Goal: Check status: Check status

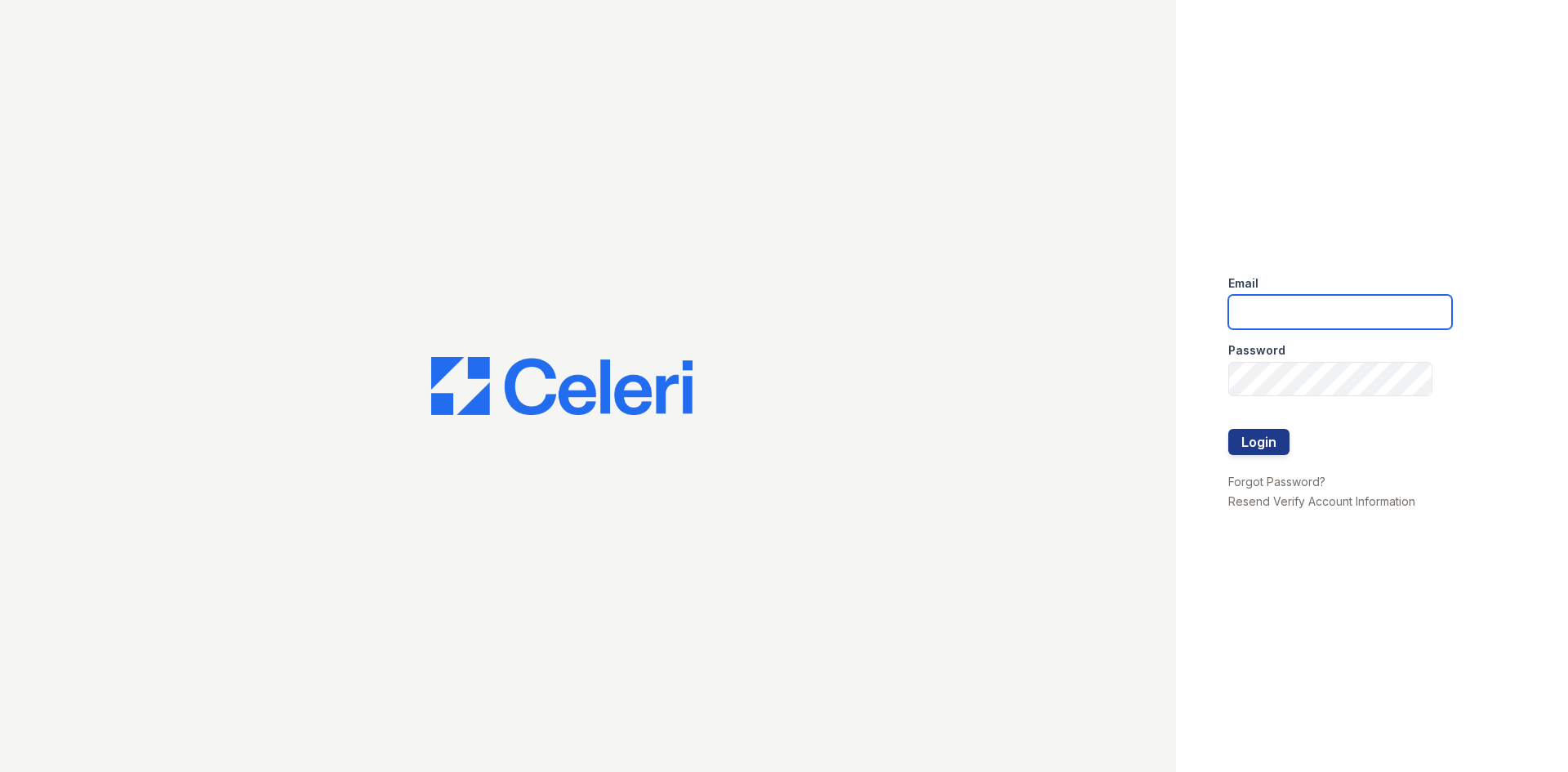
click at [1260, 295] on input "email" at bounding box center [1340, 312] width 224 height 35
type input "888atgrandhopepark@trinity-pm.com"
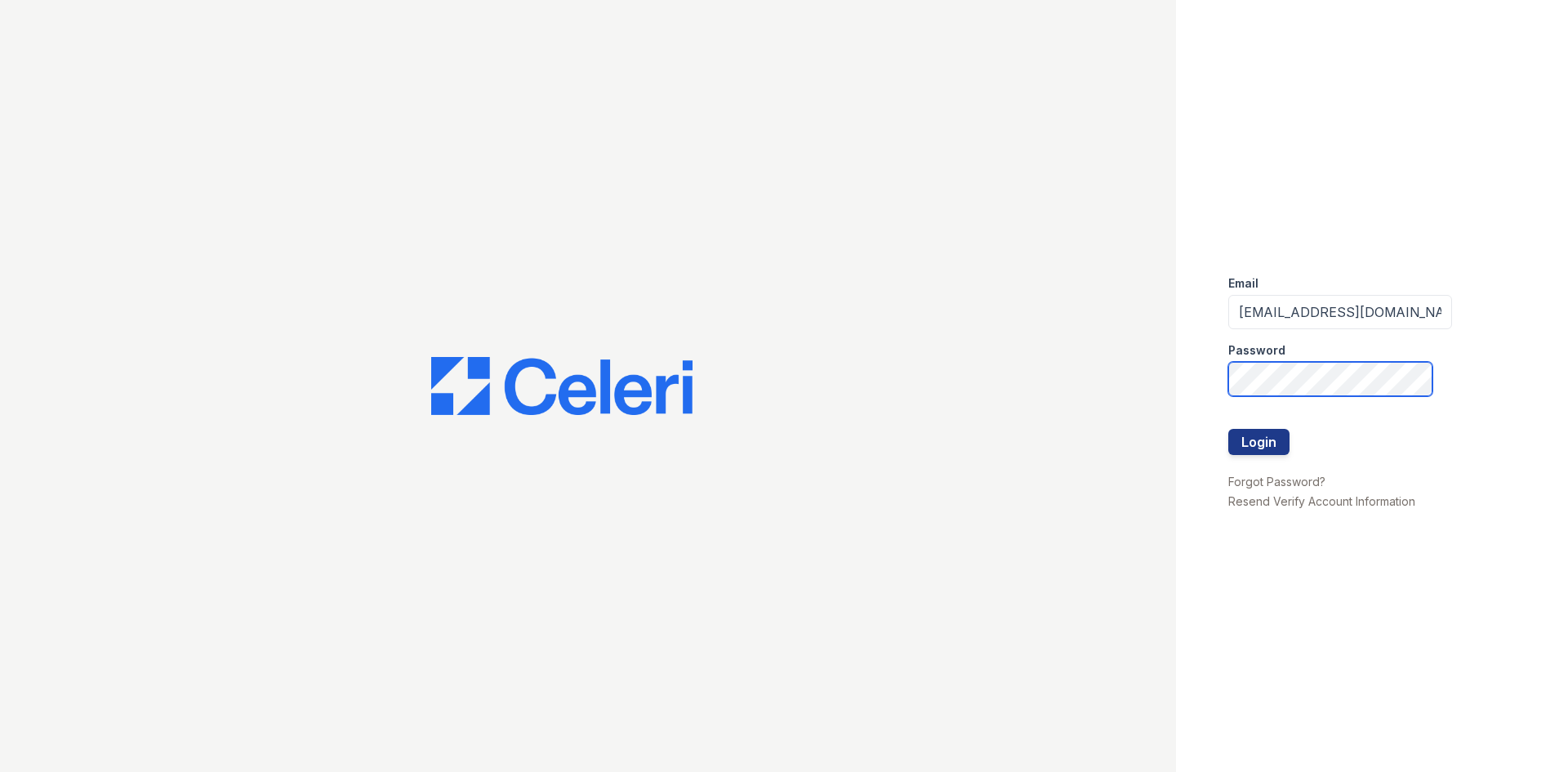
click at [1228, 429] on button "Login" at bounding box center [1258, 443] width 61 height 27
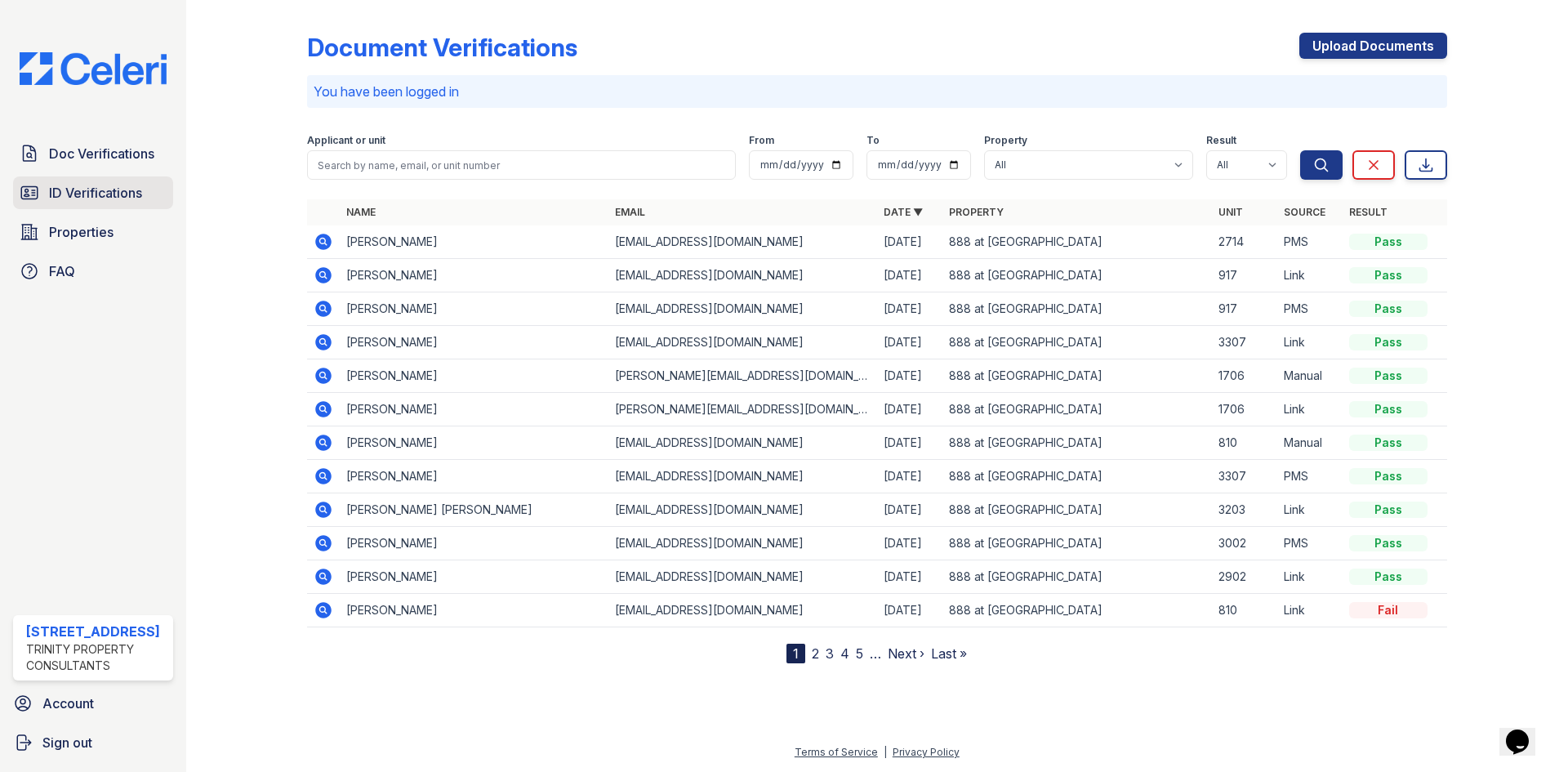
click at [101, 193] on span "ID Verifications" at bounding box center [95, 193] width 93 height 19
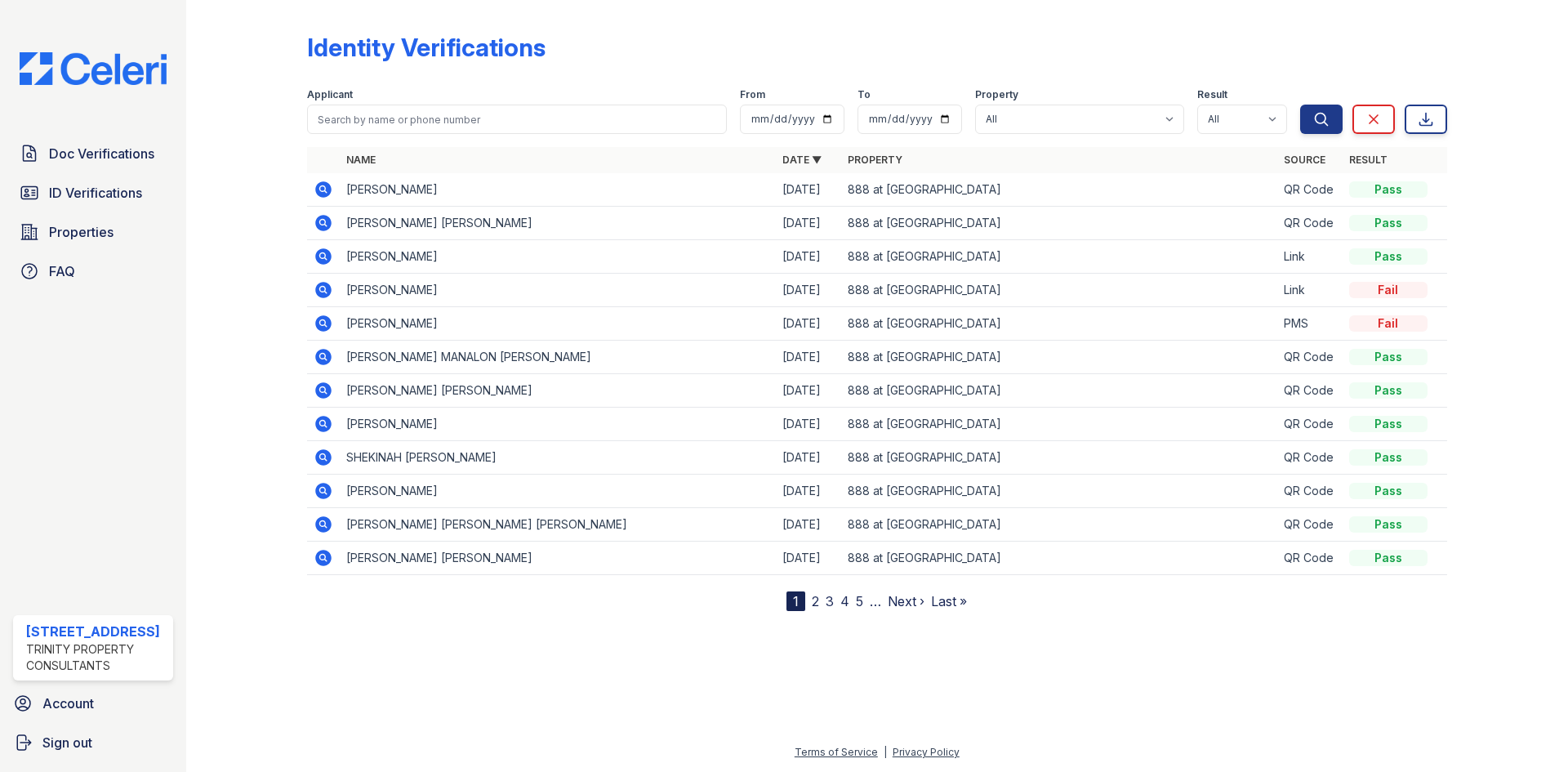
click at [323, 259] on icon at bounding box center [323, 257] width 19 height 19
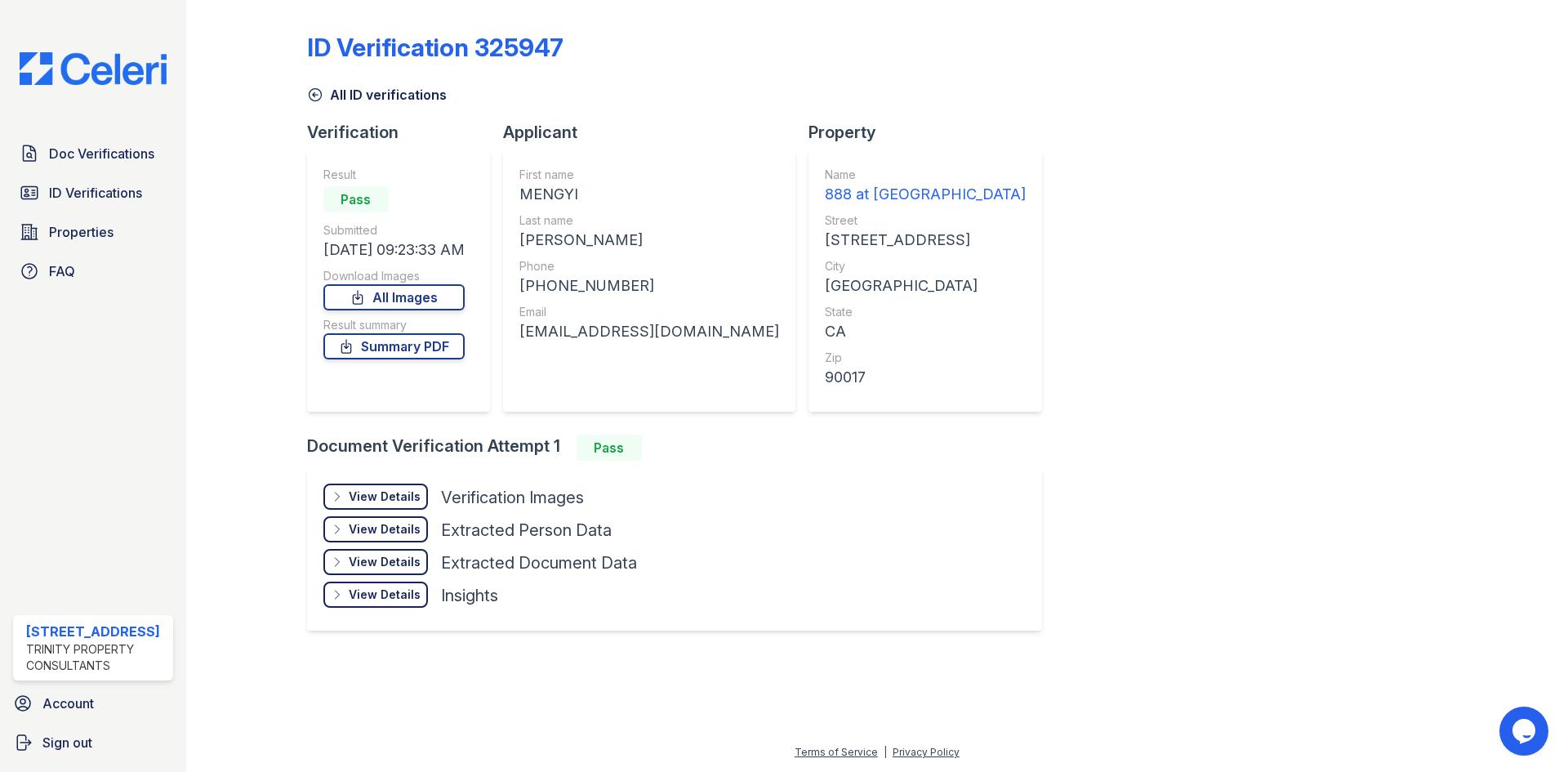
click at [378, 500] on div "View Details" at bounding box center [384, 497] width 72 height 16
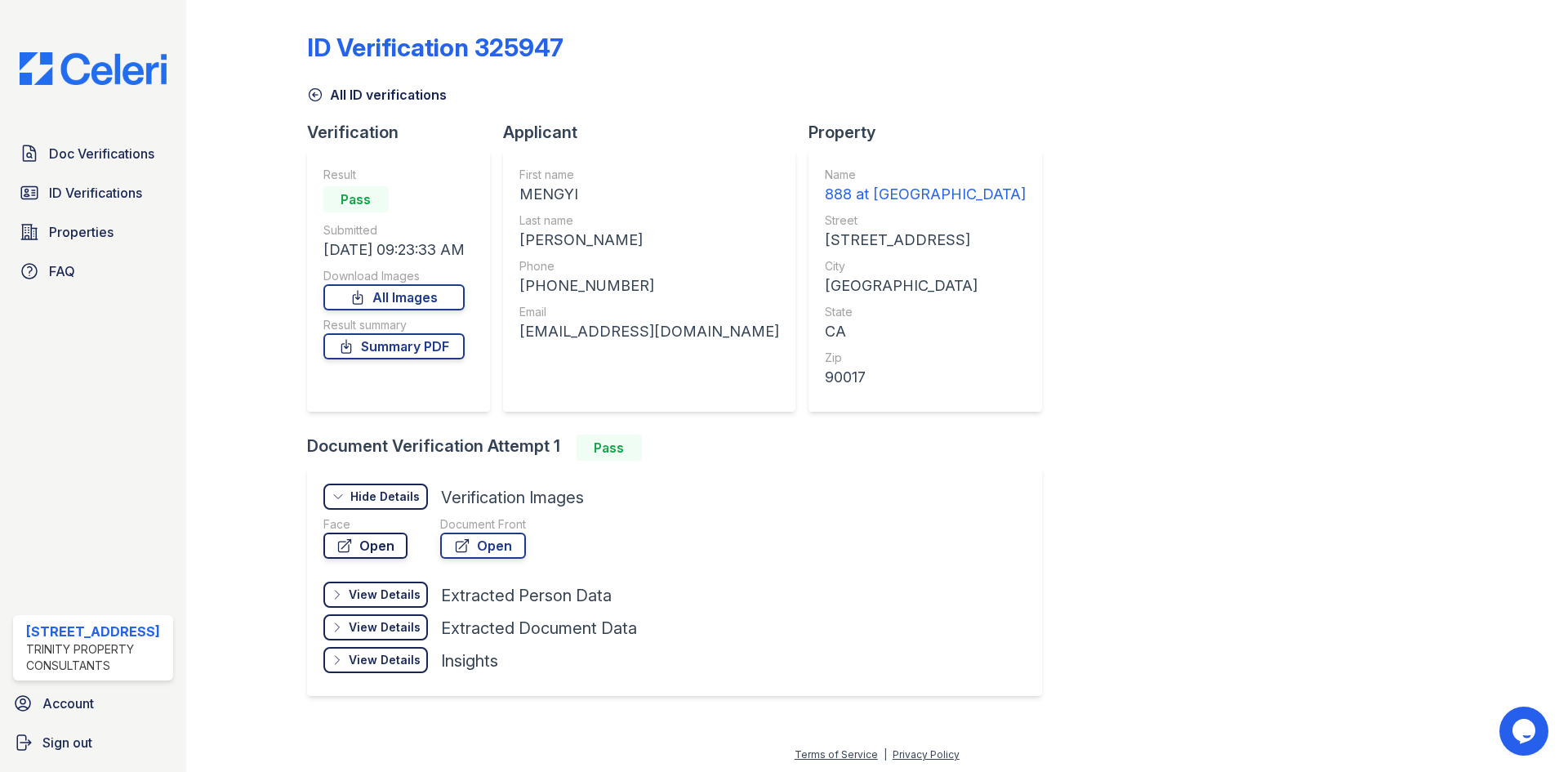
click at [387, 549] on link "Open" at bounding box center [365, 546] width 84 height 27
click at [463, 551] on icon at bounding box center [462, 545] width 16 height 16
click at [73, 189] on span "ID Verifications" at bounding box center [95, 193] width 93 height 19
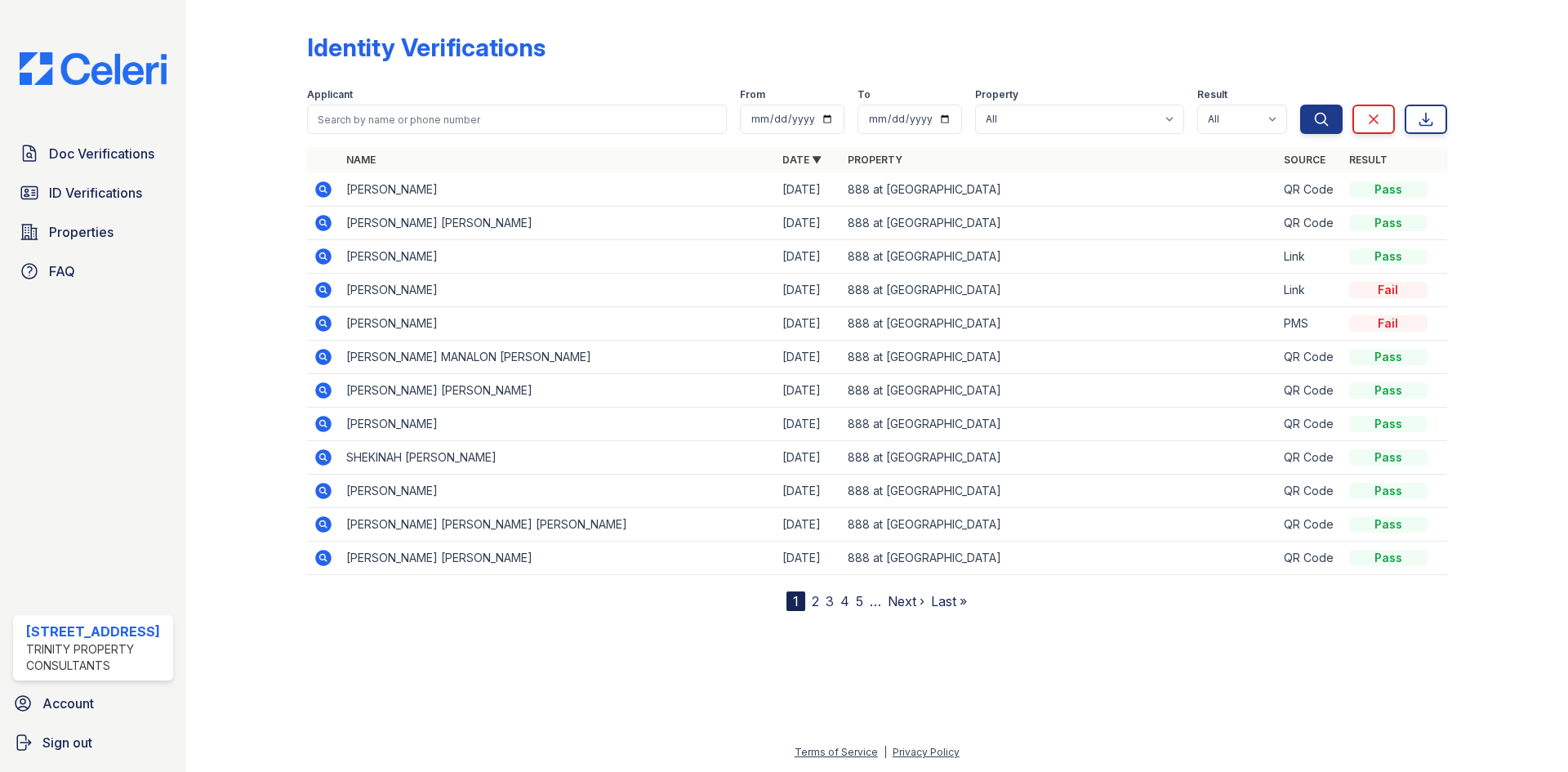
click at [76, 158] on span "Doc Verifications" at bounding box center [101, 153] width 105 height 19
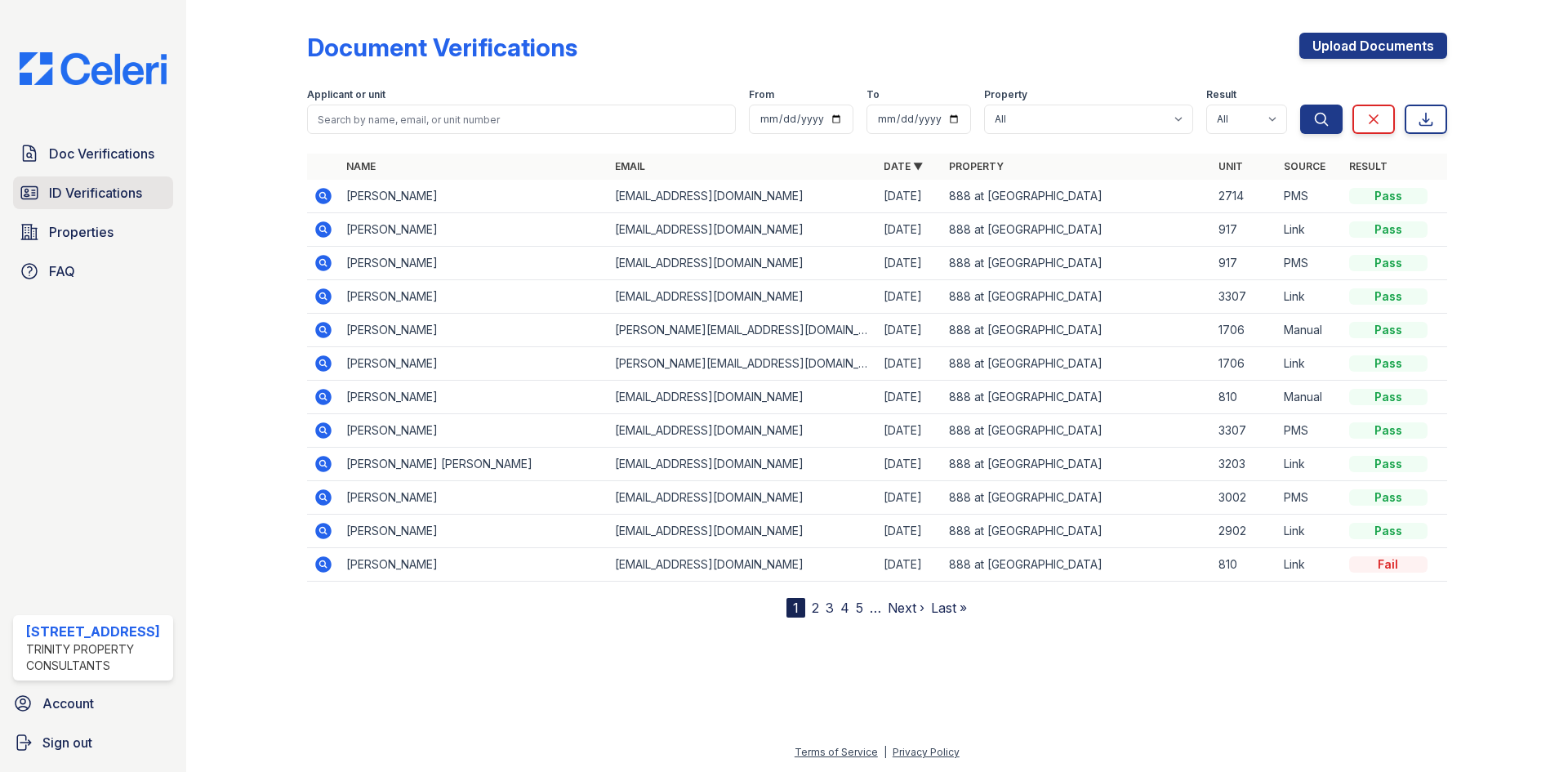
click at [101, 205] on link "ID Verifications" at bounding box center [93, 192] width 160 height 33
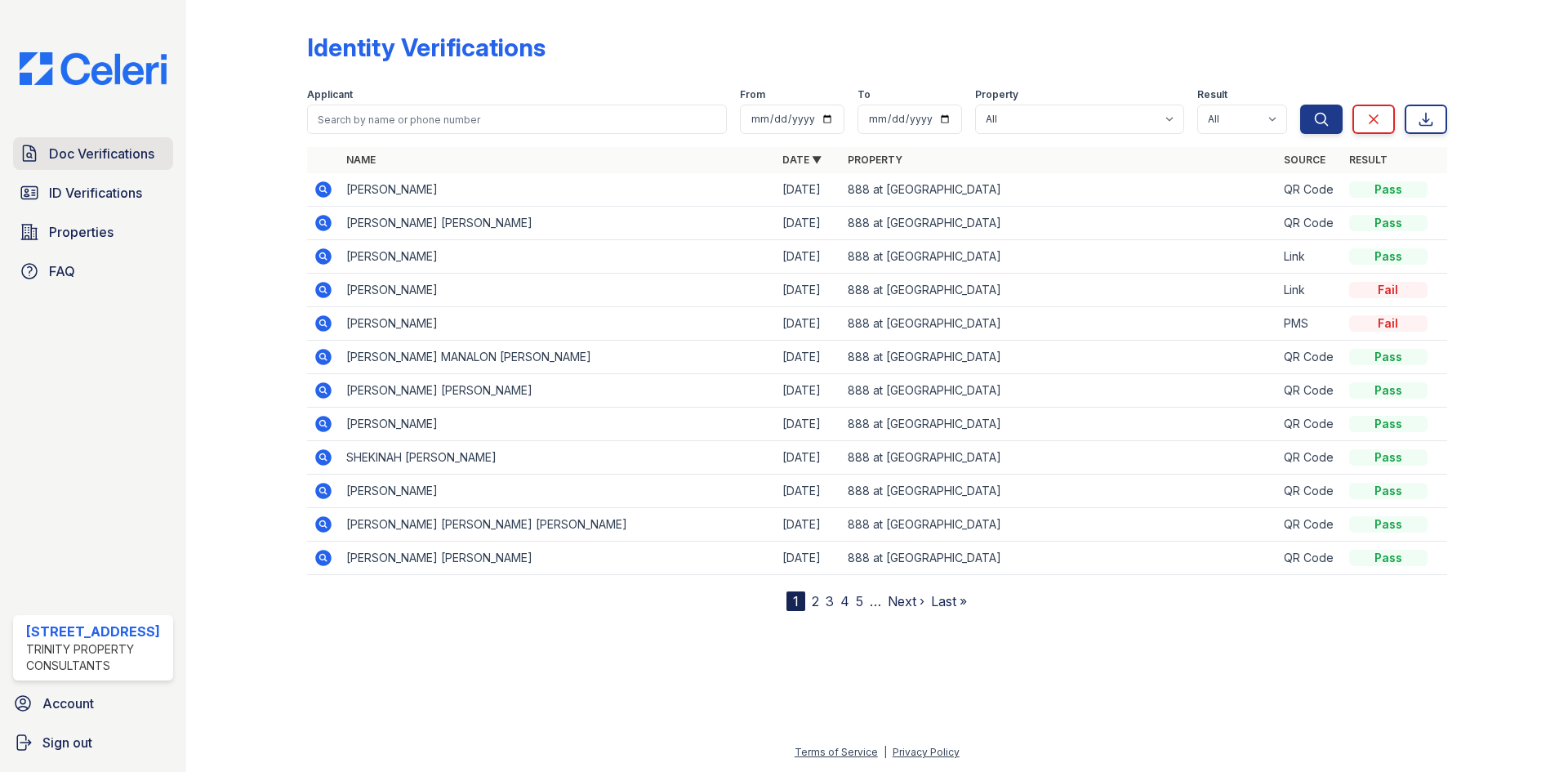
click at [43, 146] on link "Doc Verifications" at bounding box center [93, 153] width 160 height 33
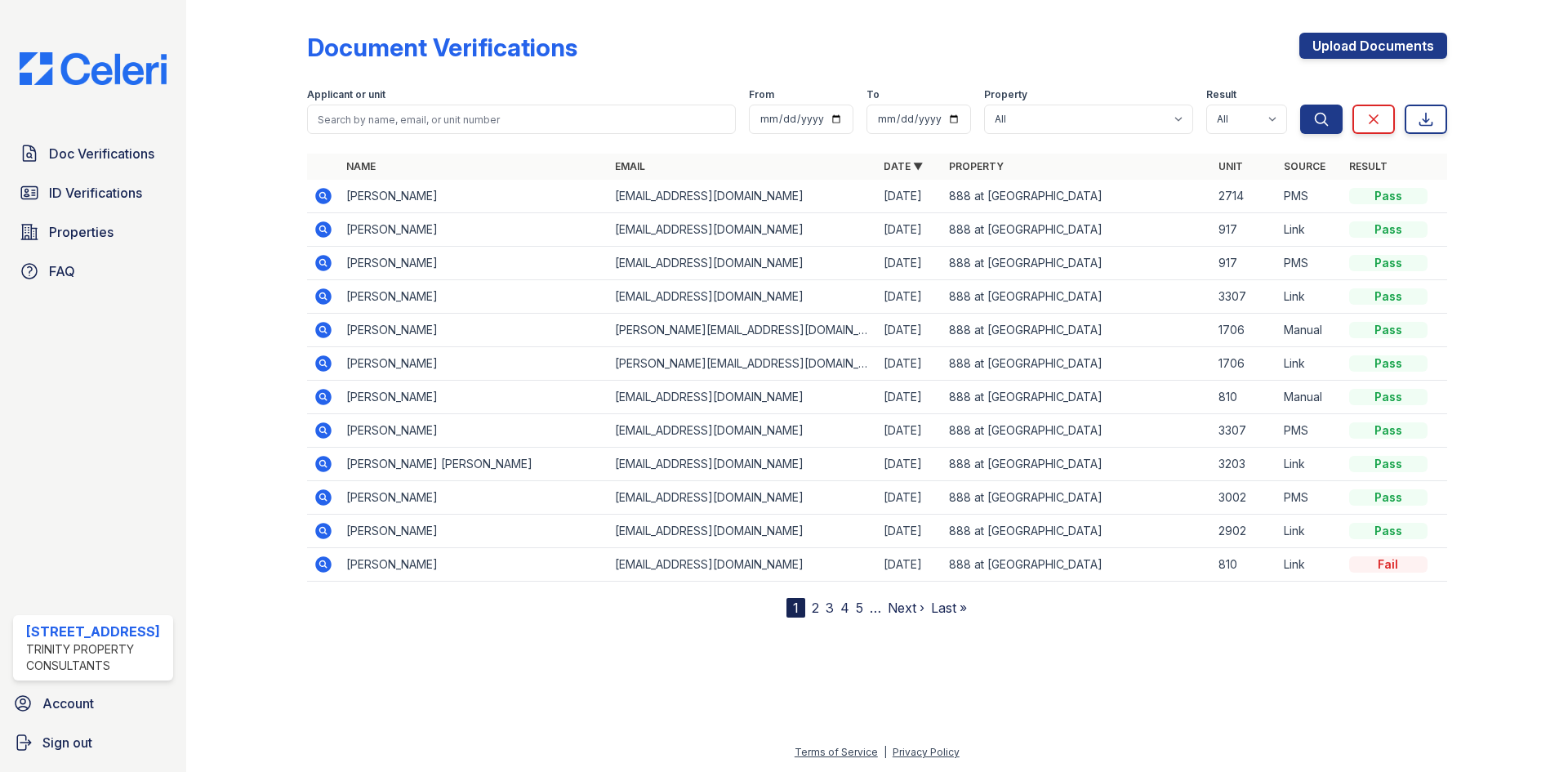
click at [319, 230] on icon at bounding box center [323, 229] width 16 height 16
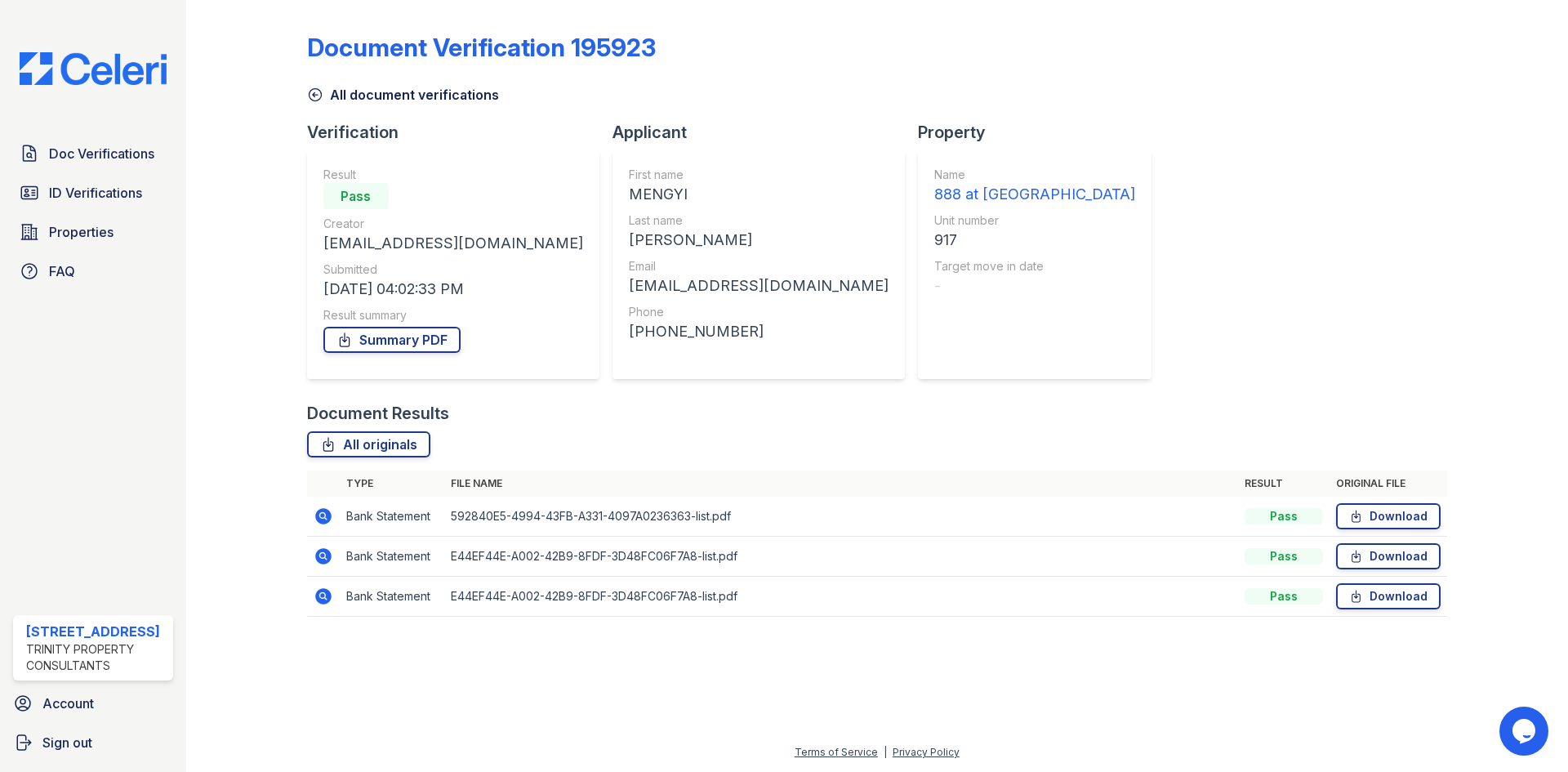
click at [330, 522] on icon at bounding box center [323, 516] width 19 height 19
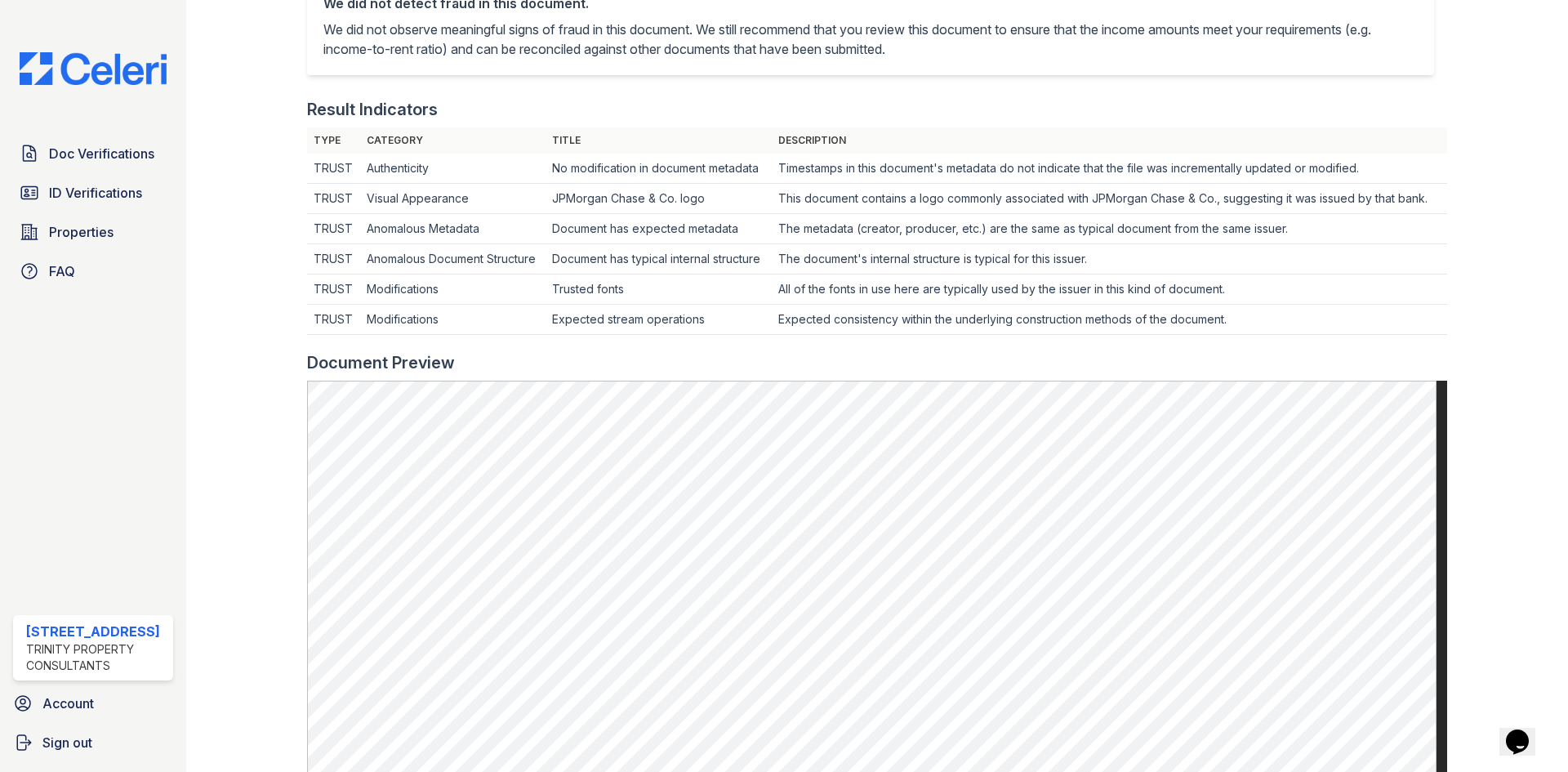
scroll to position [572, 0]
